Goal: Task Accomplishment & Management: Use online tool/utility

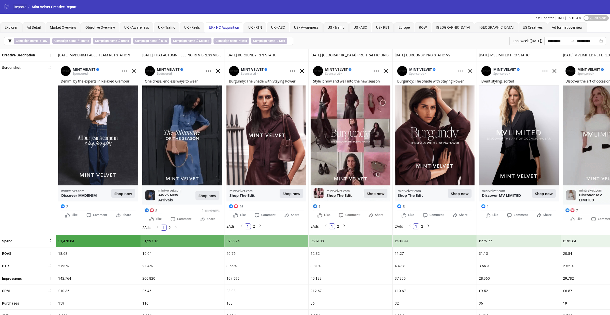
click at [23, 8] on link "Reports" at bounding box center [20, 7] width 14 height 6
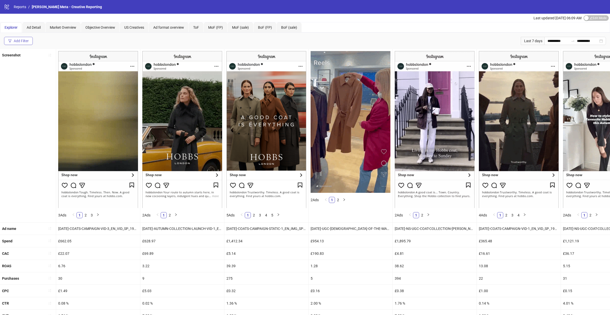
click at [30, 38] on button "Add Filter" at bounding box center [18, 41] width 29 height 8
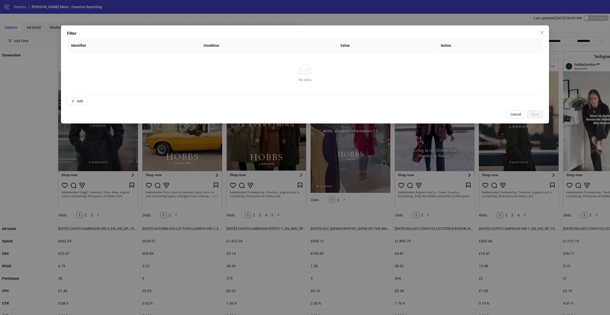
click at [279, 11] on div "Filter Identifier Condition Value Action No data No data Add Cancel Save" at bounding box center [305, 157] width 610 height 315
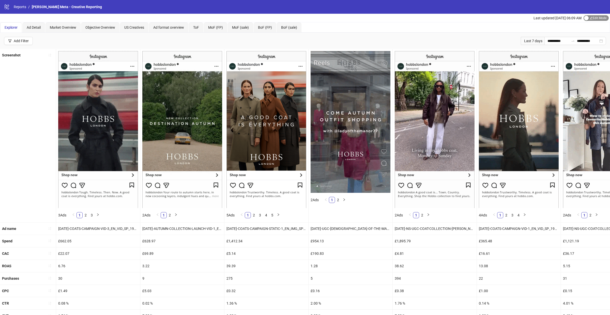
click at [591, 16] on span "Edit Mode Edit Mode" at bounding box center [596, 18] width 25 height 6
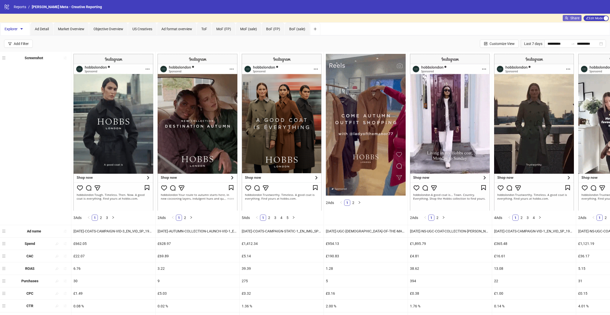
click at [573, 16] on span "Share" at bounding box center [574, 18] width 9 height 4
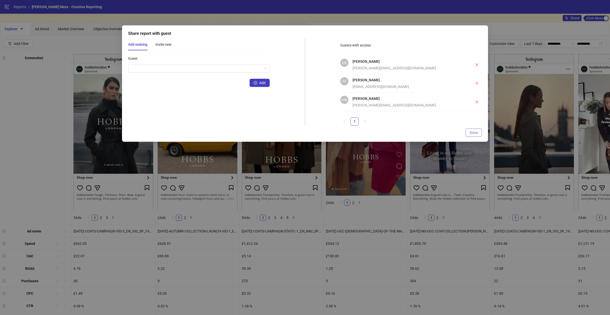
click at [473, 133] on span "Done" at bounding box center [474, 133] width 8 height 4
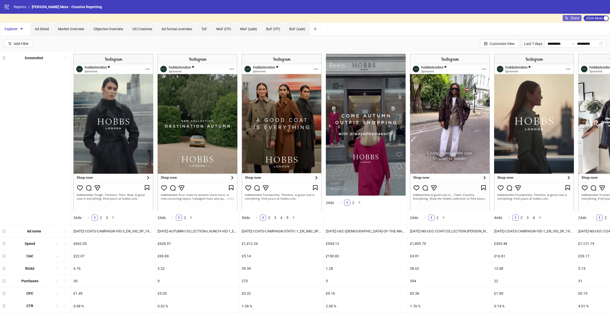
click at [571, 18] on span "Share" at bounding box center [574, 18] width 9 height 4
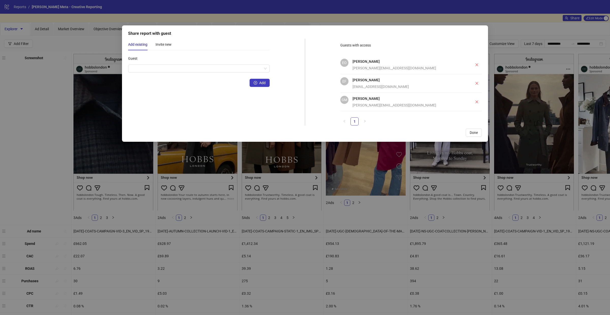
click at [522, 80] on div "Share report with guest Add existing Invite new Guest Add Guests with access EO…" at bounding box center [305, 157] width 610 height 315
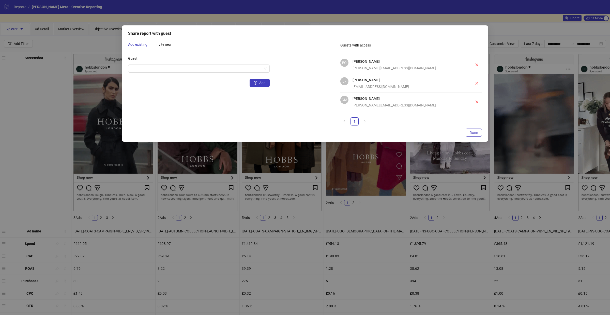
click at [474, 132] on span "Done" at bounding box center [474, 133] width 8 height 4
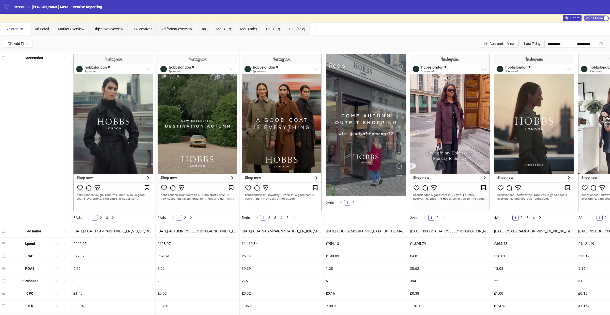
click at [596, 19] on span "Edit Mode Edit Mode" at bounding box center [596, 19] width 25 height 6
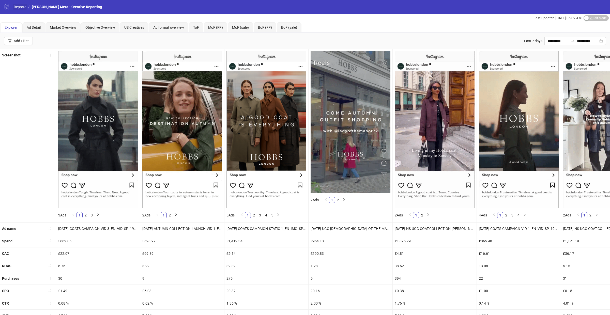
click at [14, 8] on link "Reports" at bounding box center [20, 7] width 14 height 6
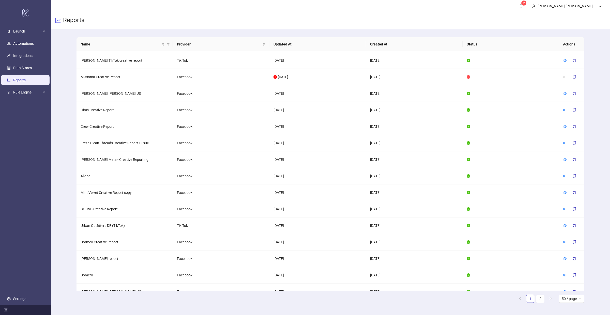
scroll to position [593, 0]
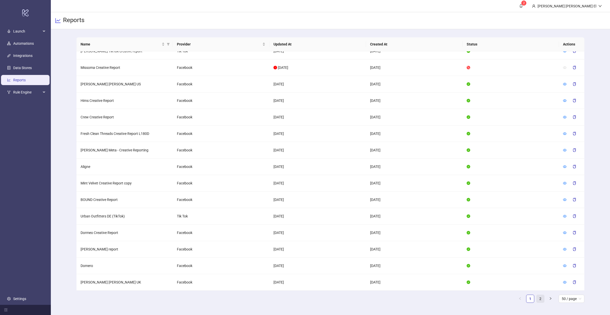
click at [538, 299] on link "2" at bounding box center [541, 299] width 8 height 8
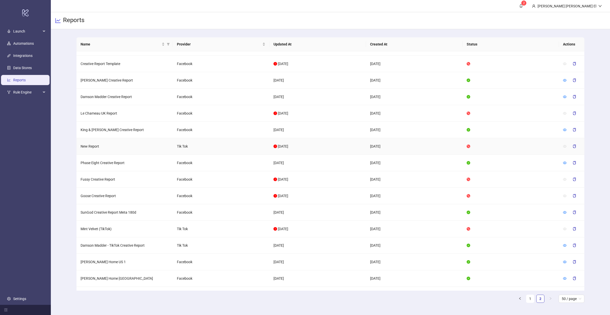
scroll to position [526, 0]
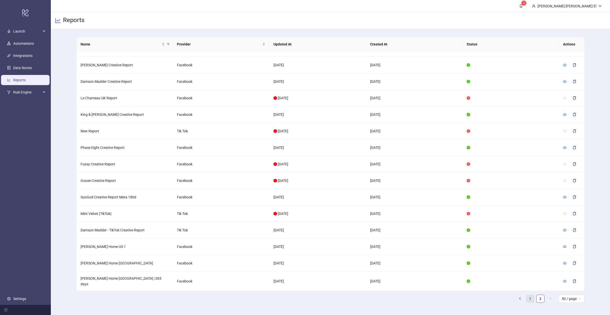
click at [531, 301] on link "1" at bounding box center [530, 299] width 8 height 8
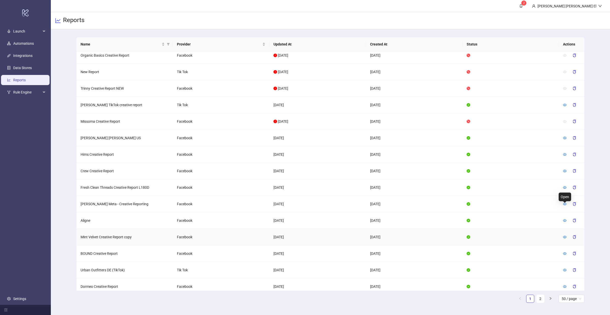
scroll to position [593, 0]
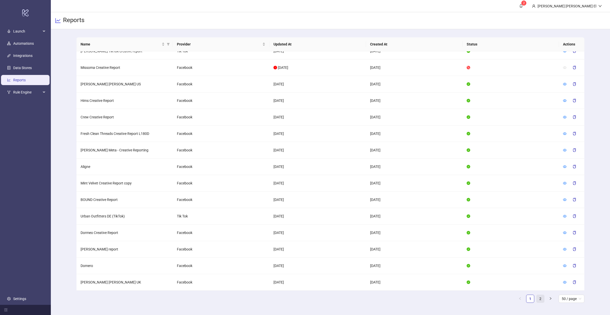
click at [542, 301] on link "2" at bounding box center [541, 299] width 8 height 8
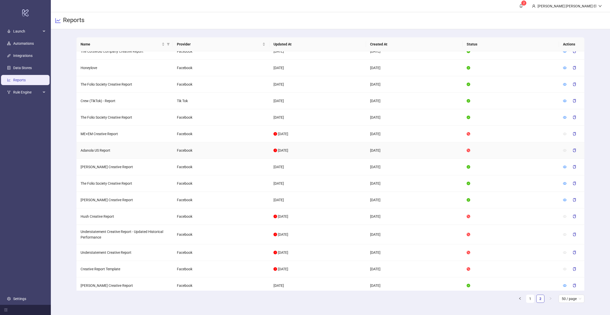
scroll to position [319, 0]
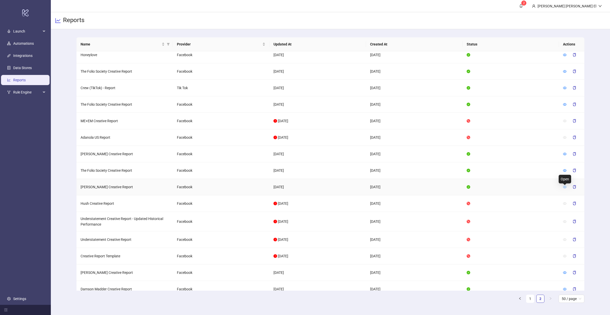
click at [565, 189] on icon "eye" at bounding box center [565, 187] width 4 height 4
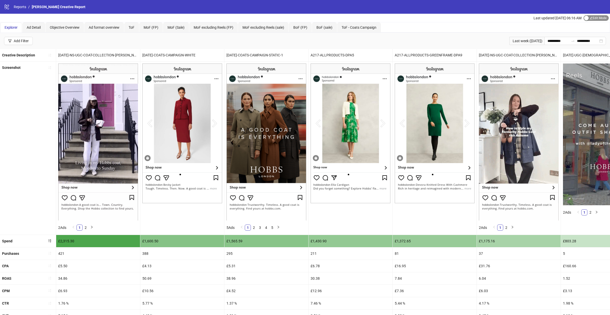
click at [591, 18] on span "Edit Mode Edit Mode" at bounding box center [596, 18] width 25 height 6
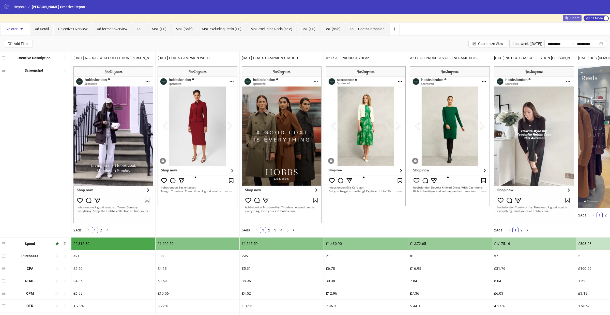
click at [572, 16] on span "Share" at bounding box center [574, 18] width 9 height 4
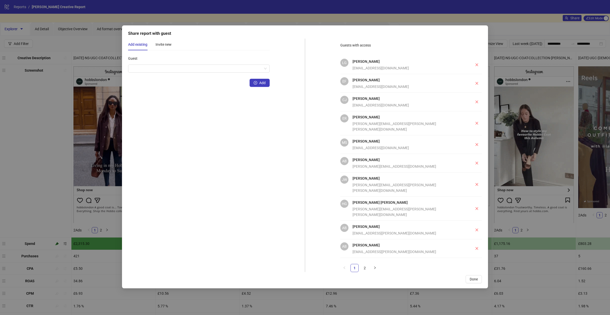
click at [476, 267] on div "Share report with guest Add existing Invite new Guest Add Guests with access LG…" at bounding box center [305, 156] width 366 height 263
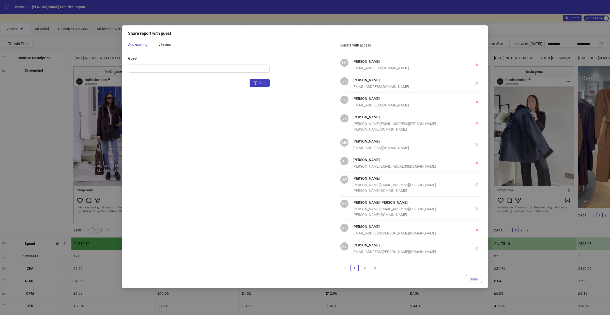
click at [476, 277] on span "Done" at bounding box center [474, 279] width 8 height 4
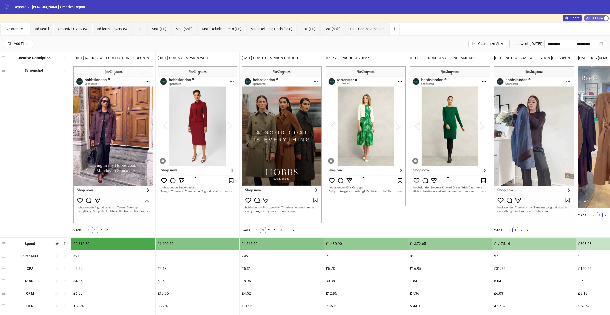
click at [596, 18] on span "Edit Mode Edit Mode" at bounding box center [596, 19] width 25 height 6
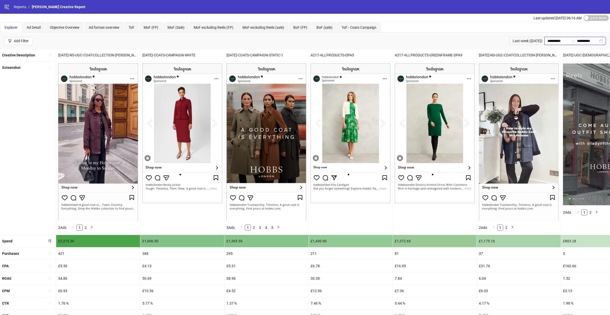
click at [549, 39] on input "**********" at bounding box center [558, 41] width 21 height 6
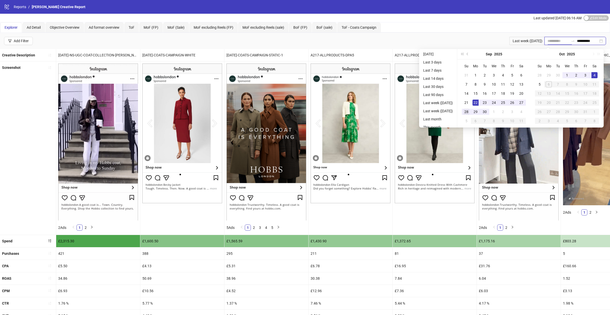
type input "**********"
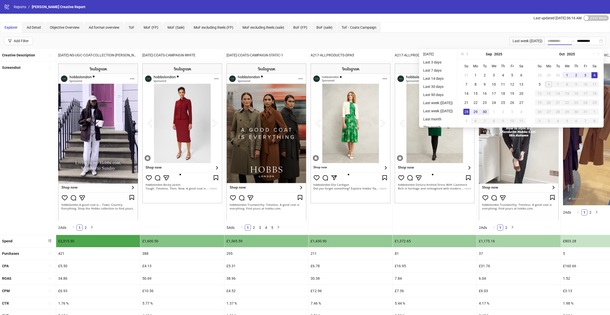
click at [471, 107] on td "28" at bounding box center [466, 111] width 9 height 9
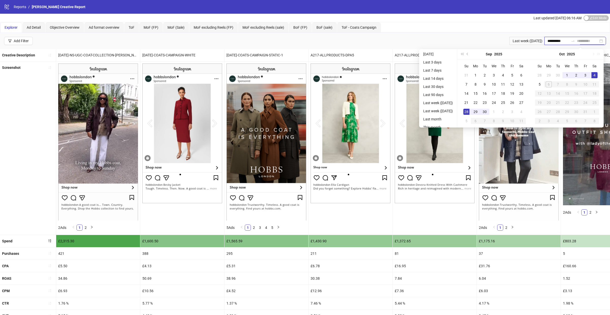
type input "**********"
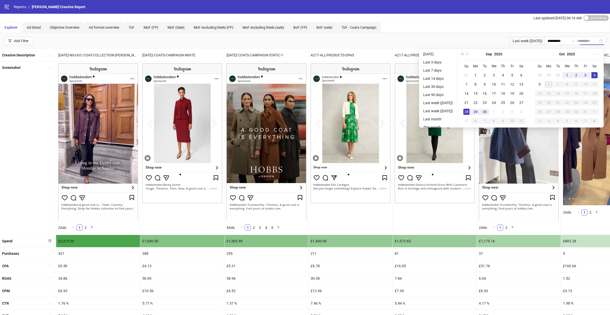
click at [598, 75] on div "4" at bounding box center [595, 75] width 6 height 6
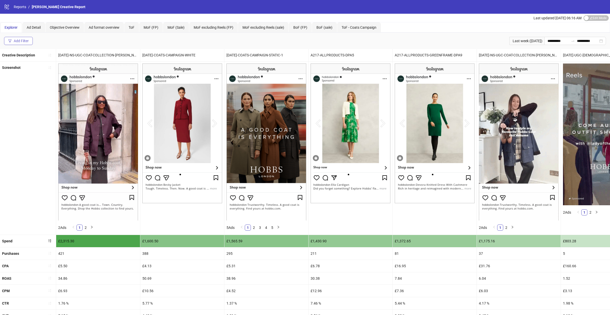
click at [27, 38] on button "Add Filter" at bounding box center [18, 41] width 29 height 8
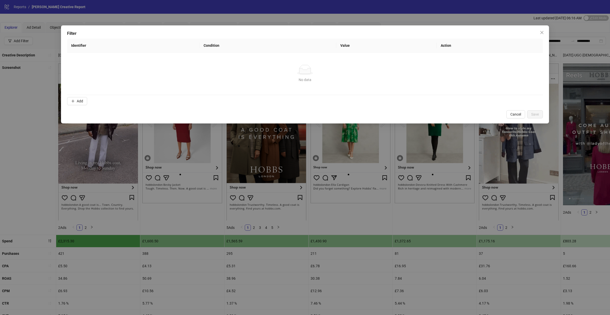
click at [69, 105] on form "Identifier Condition Value Action No data No data Add" at bounding box center [305, 73] width 476 height 69
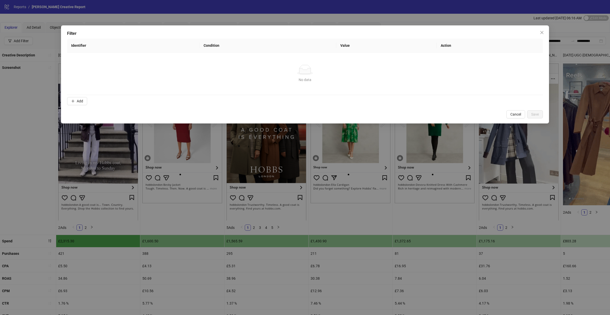
click at [80, 96] on form "Identifier Condition Value Action No data No data Add" at bounding box center [305, 73] width 476 height 69
click at [79, 99] on span "Add" at bounding box center [80, 101] width 6 height 4
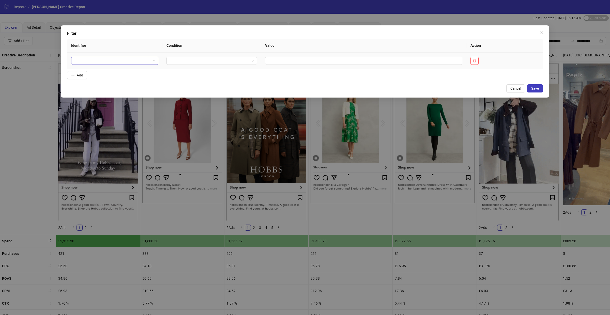
click at [88, 58] on input "search" at bounding box center [112, 61] width 77 height 8
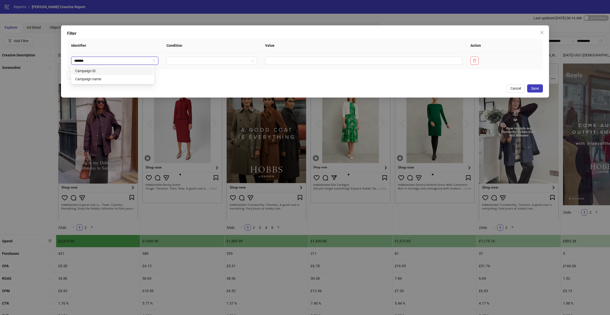
type input "********"
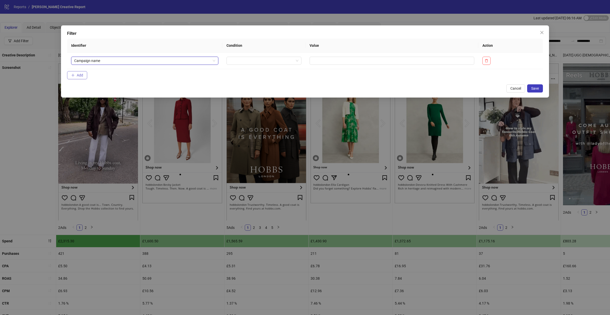
click at [74, 76] on icon "plus" at bounding box center [73, 75] width 4 height 4
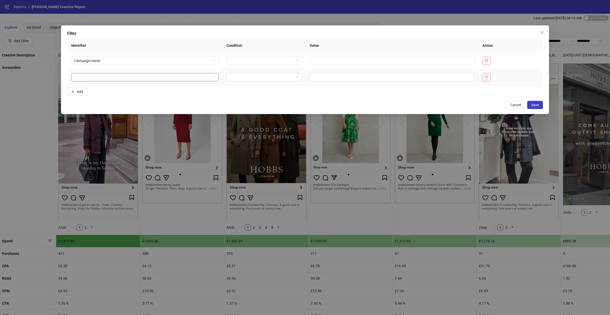
click at [101, 78] on input "search" at bounding box center [142, 77] width 137 height 8
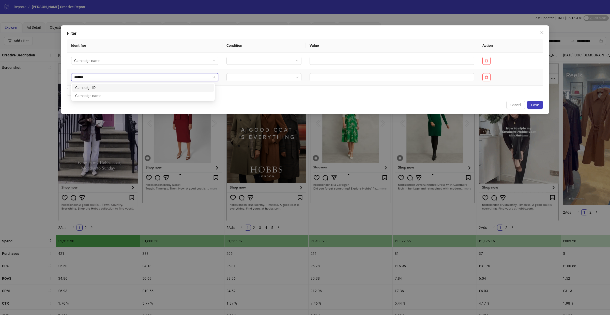
type input "********"
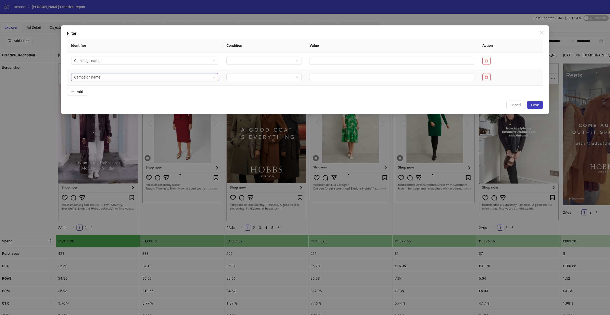
click at [83, 87] on form "Identifier Condition Value Action Campaign name Campaign name Campaign name Add" at bounding box center [305, 68] width 476 height 59
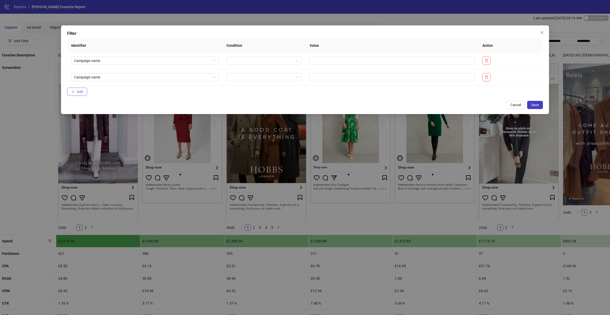
click at [83, 92] on span "Add" at bounding box center [80, 92] width 6 height 4
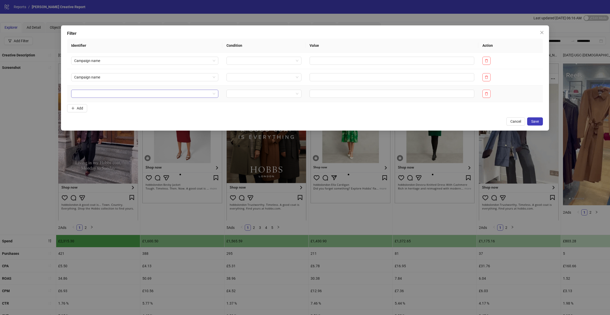
click at [100, 92] on input "search" at bounding box center [142, 94] width 137 height 8
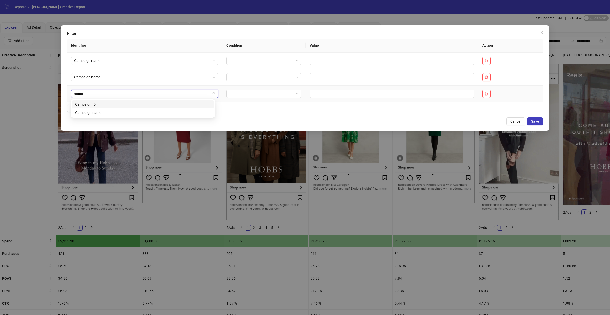
type input "********"
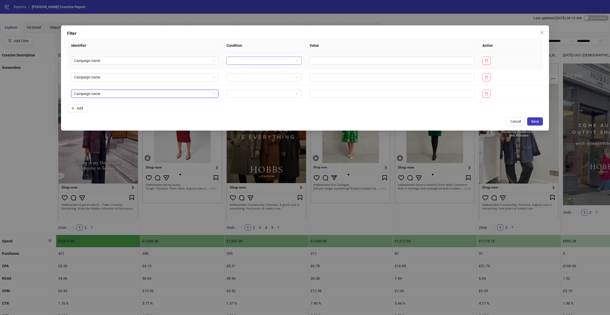
click at [254, 58] on input "search" at bounding box center [262, 61] width 64 height 8
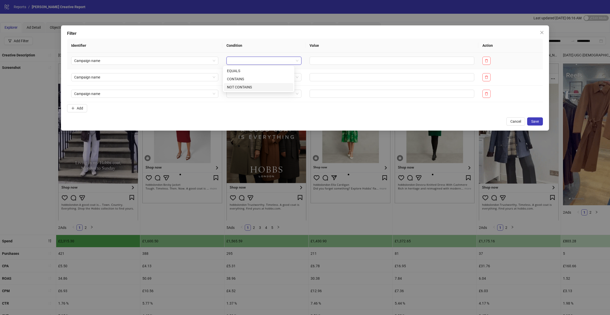
click at [239, 85] on div "NOT CONTAINS" at bounding box center [258, 87] width 63 height 6
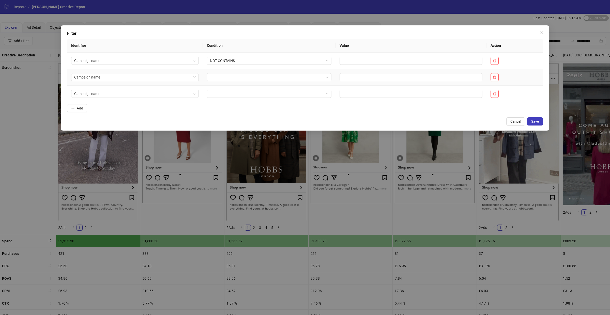
click at [241, 84] on td at bounding box center [269, 77] width 133 height 17
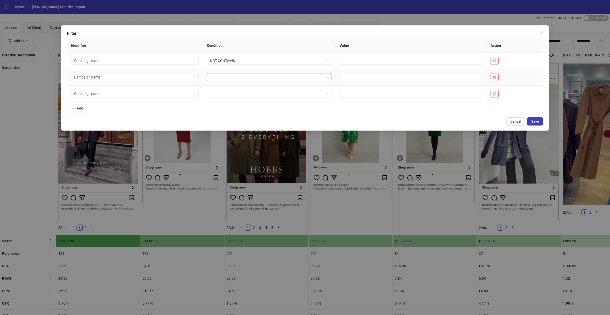
click at [241, 81] on input "search" at bounding box center [267, 77] width 114 height 8
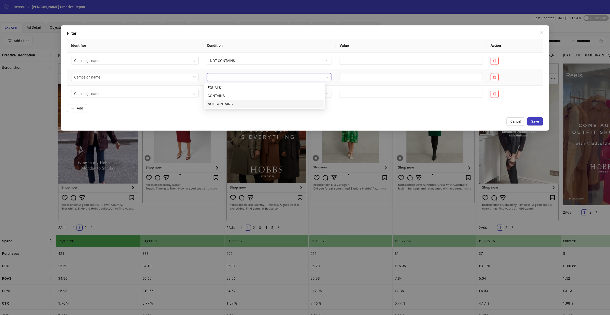
click at [237, 103] on div "NOT CONTAINS" at bounding box center [265, 104] width 114 height 6
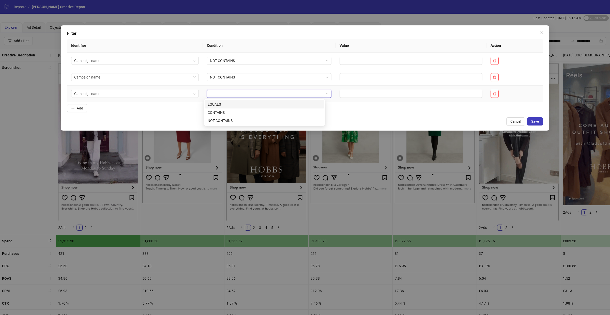
click at [232, 95] on input "search" at bounding box center [267, 94] width 114 height 8
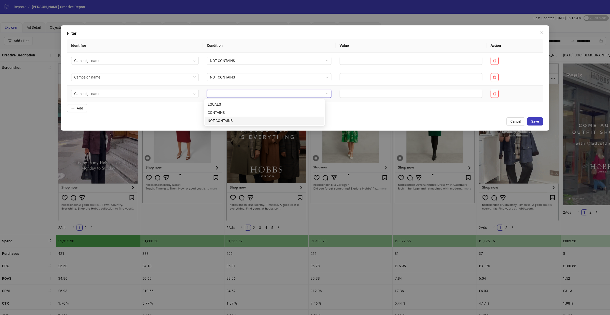
click at [226, 123] on div "NOT CONTAINS" at bounding box center [265, 121] width 114 height 6
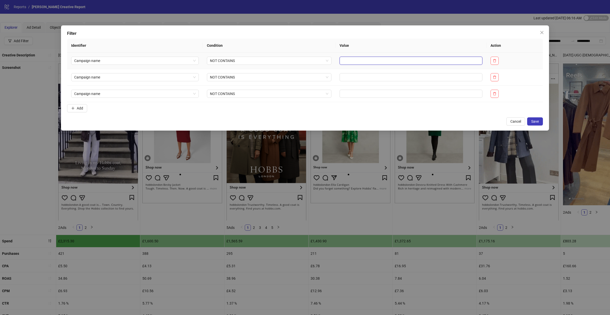
click at [354, 61] on input "text" at bounding box center [411, 61] width 143 height 8
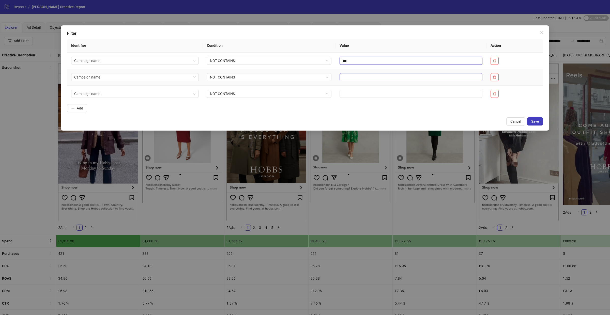
type input "***"
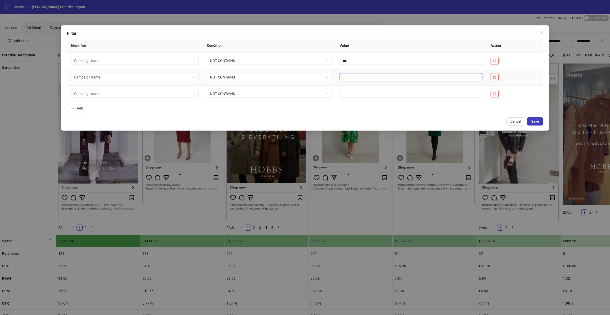
click at [360, 80] on input "text" at bounding box center [411, 77] width 143 height 8
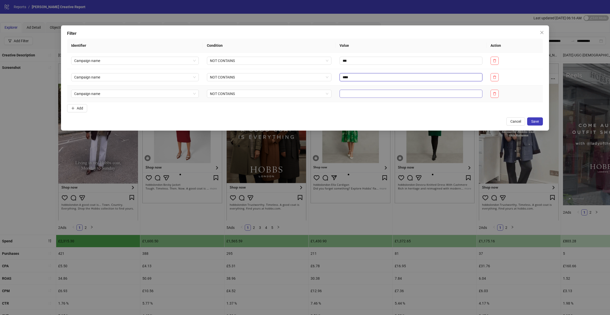
type input "****"
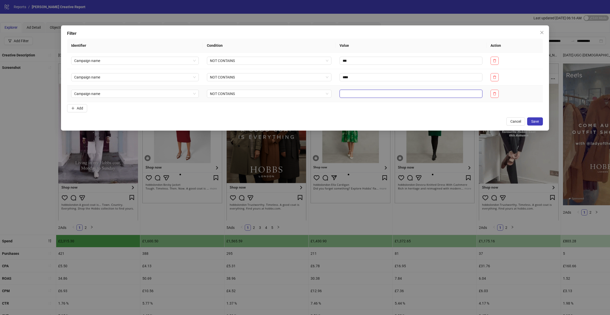
click at [364, 96] on input "text" at bounding box center [411, 94] width 143 height 8
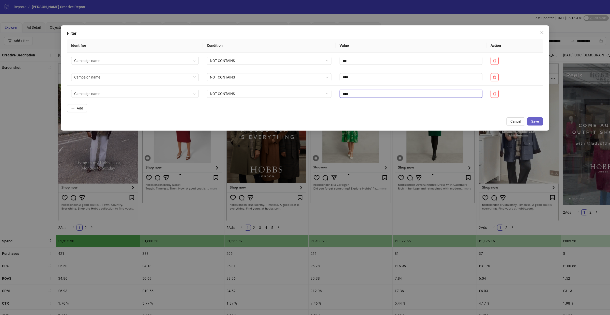
type input "****"
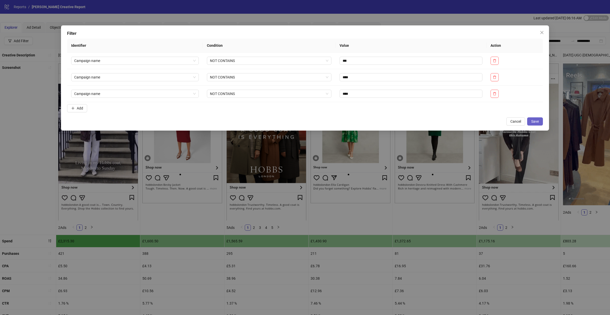
click at [539, 121] on button "Save" at bounding box center [535, 121] width 16 height 8
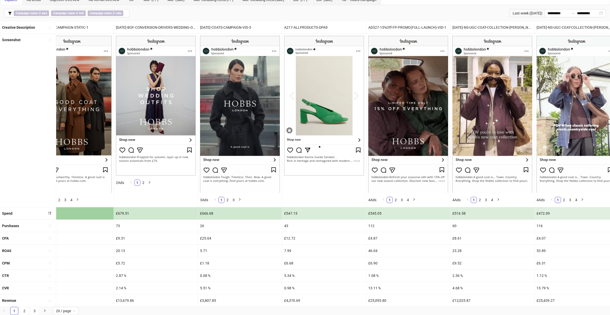
scroll to position [0, 195]
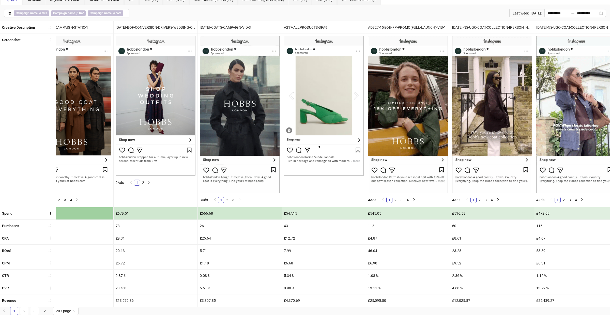
click at [374, 249] on div "46.04" at bounding box center [408, 251] width 84 height 12
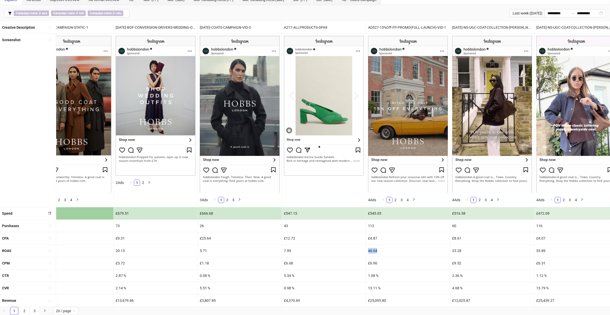
click at [374, 249] on div "46.04" at bounding box center [408, 251] width 84 height 12
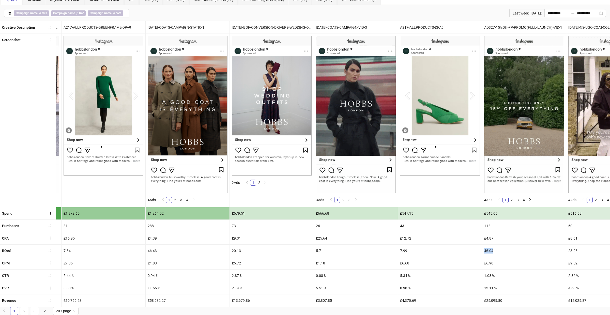
scroll to position [0, 93]
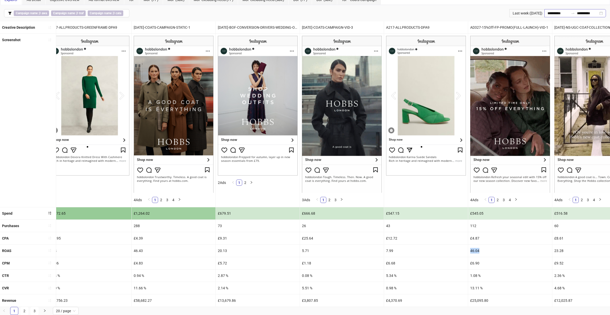
click at [557, 15] on div "**********" at bounding box center [576, 13] width 62 height 8
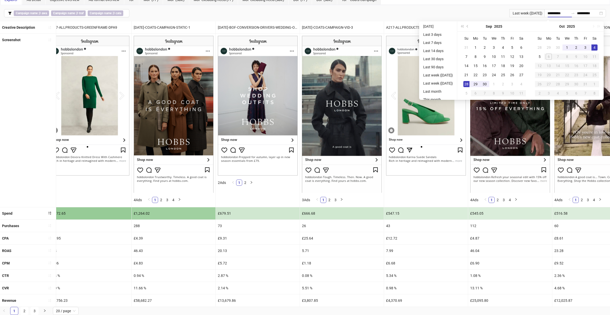
click at [498, 3] on div "Explorer Ad Detail Objective Overview Ad format overview ToF MoF (FP) MoF (Sale…" at bounding box center [305, 0] width 610 height 10
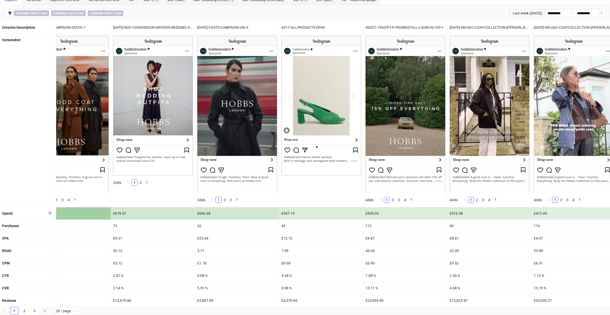
scroll to position [0, 208]
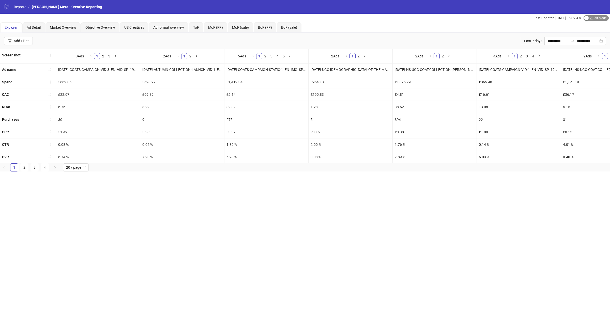
click at [592, 19] on span "Edit Mode Edit Mode" at bounding box center [596, 18] width 25 height 6
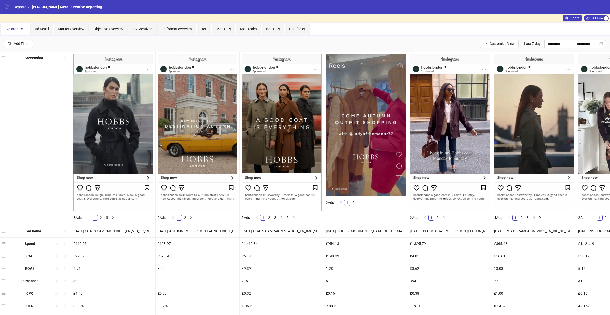
click at [576, 21] on div "Share" at bounding box center [572, 18] width 19 height 6
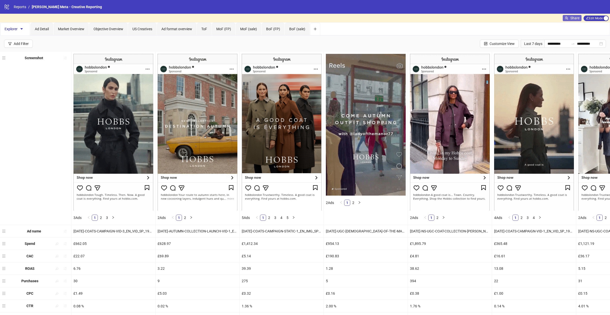
click at [574, 16] on span "Share" at bounding box center [574, 18] width 9 height 4
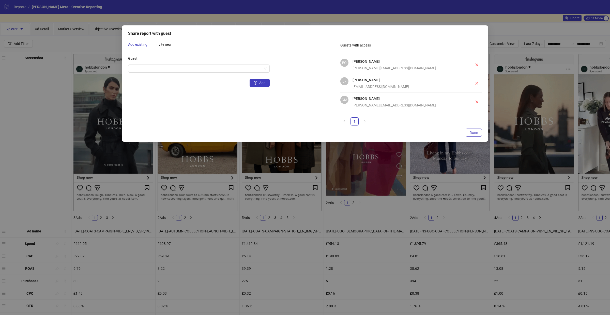
click at [476, 133] on span "Done" at bounding box center [474, 133] width 8 height 4
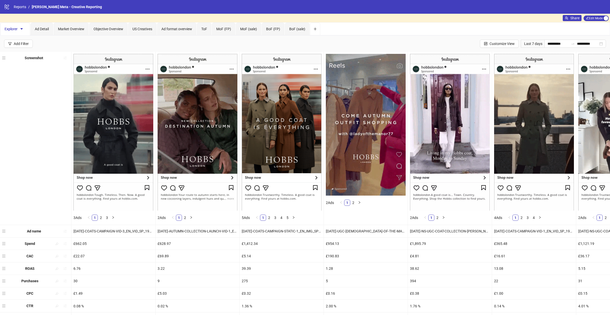
click at [590, 21] on div "Share Edit Mode Edit Mode" at bounding box center [586, 18] width 47 height 9
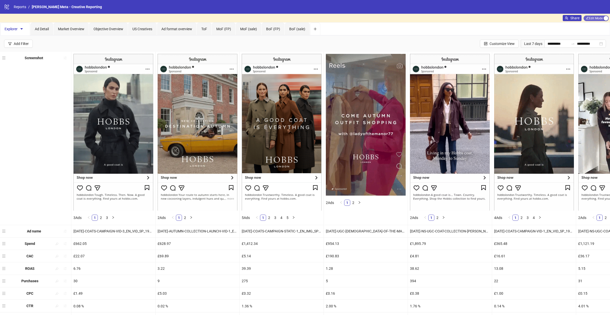
click at [590, 17] on span "Edit Mode Edit Mode" at bounding box center [596, 19] width 25 height 6
